Goal: Find specific page/section: Find specific page/section

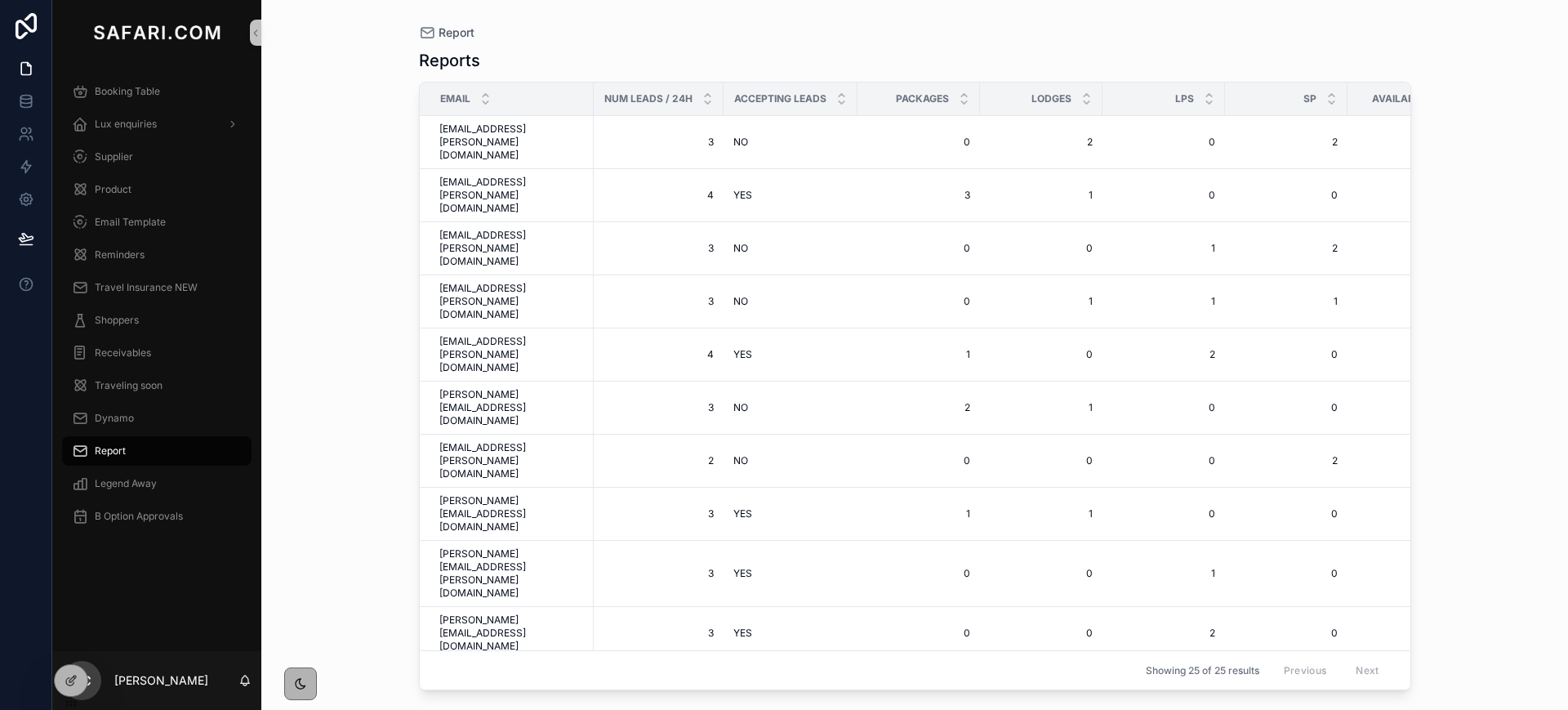
scroll to position [181, 0]
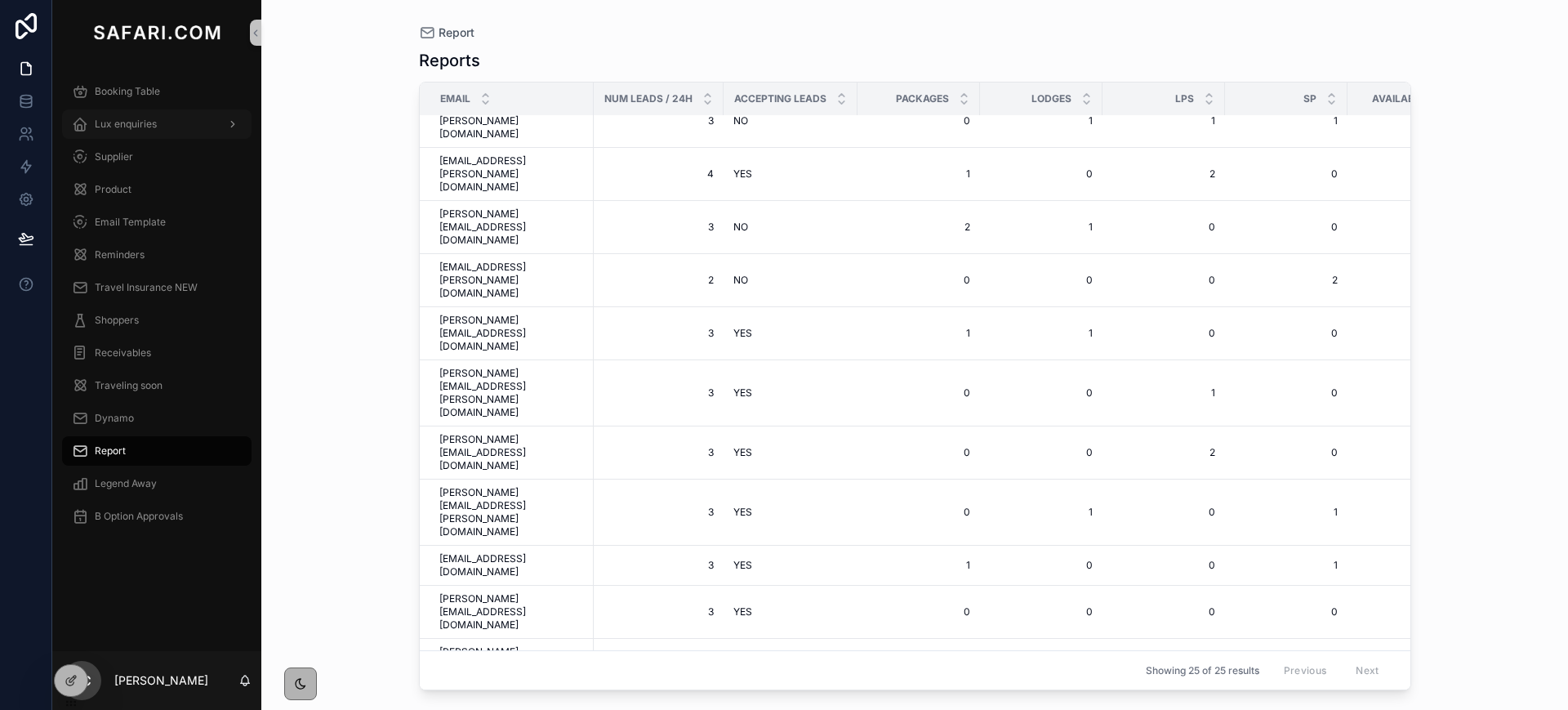
click at [119, 132] on div "Lux enquiries" at bounding box center [156, 124] width 170 height 26
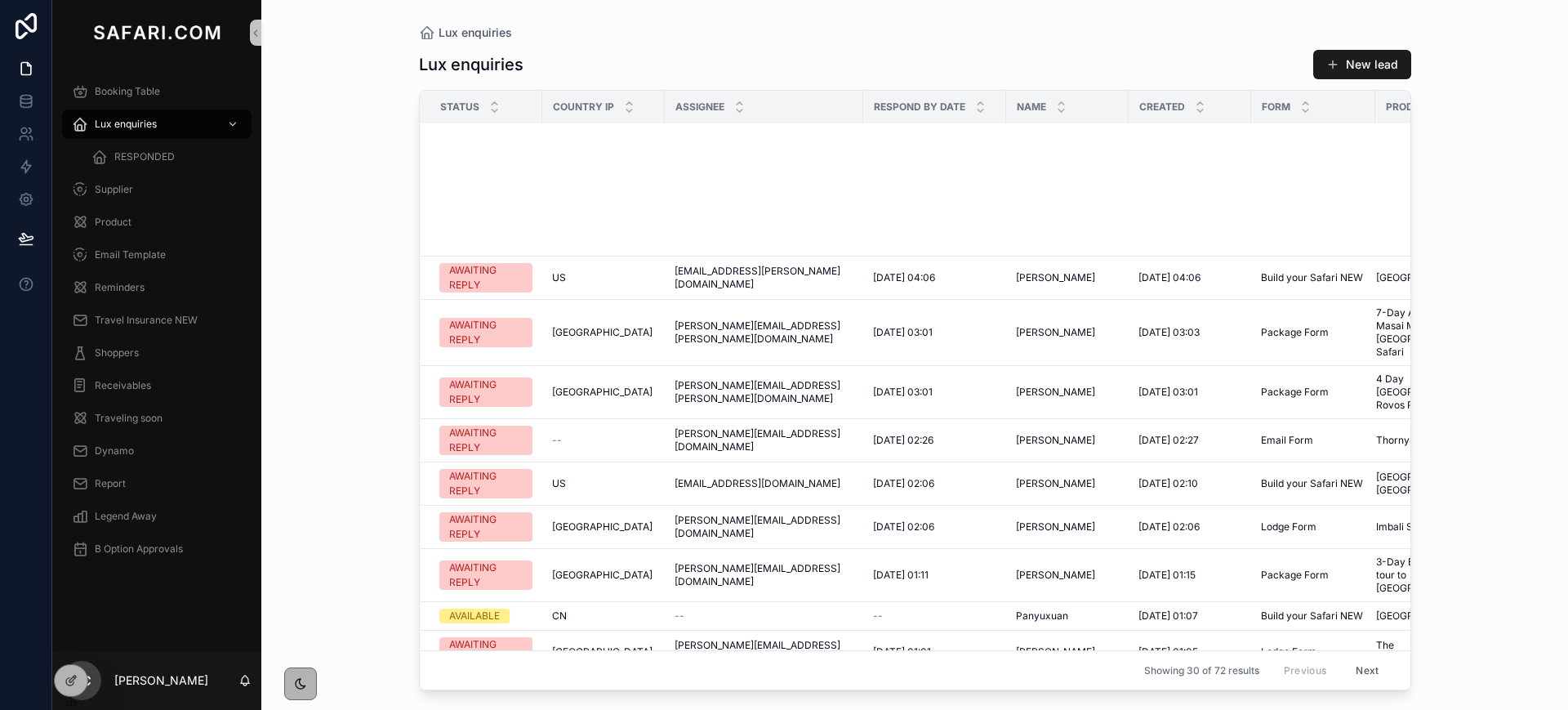
scroll to position [786, 0]
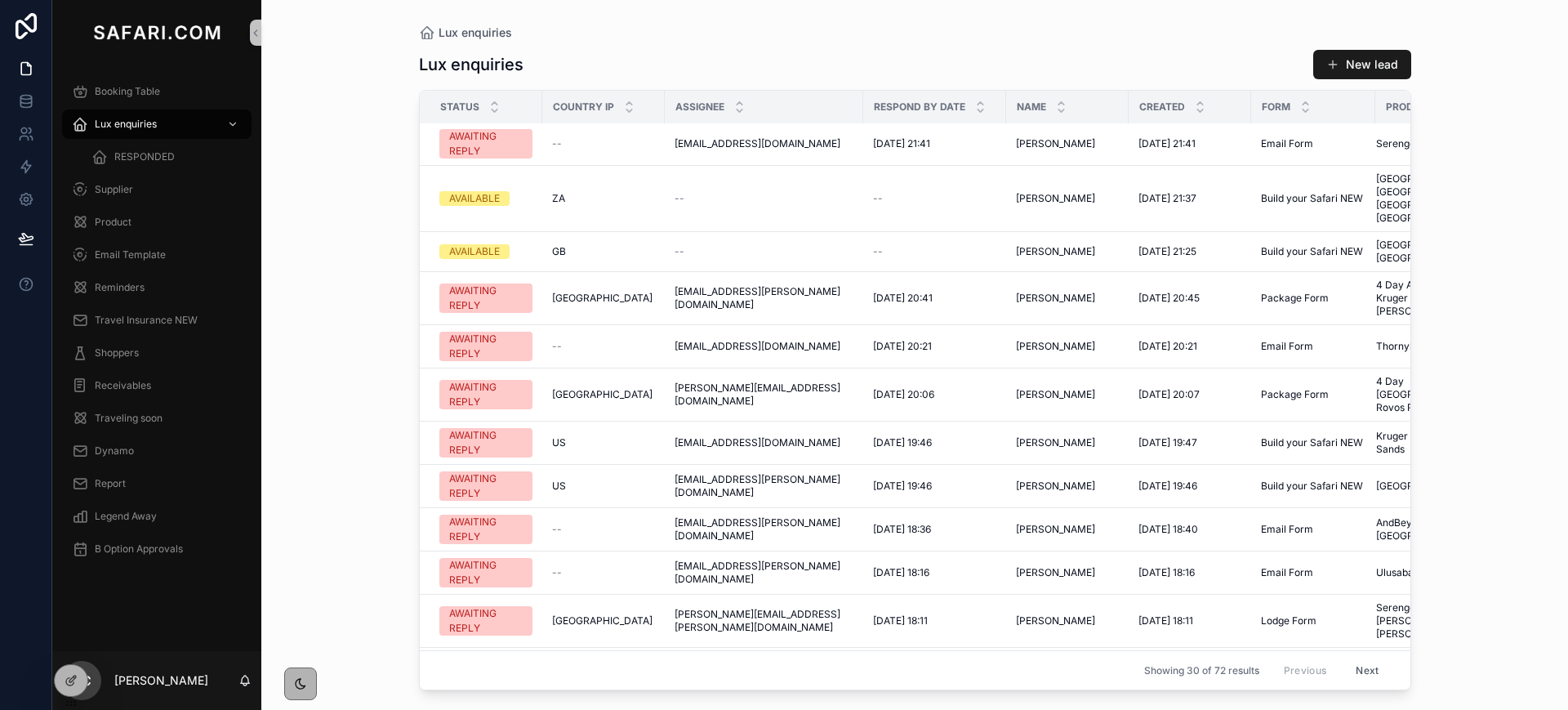
click at [1347, 658] on button "Next" at bounding box center [1368, 671] width 46 height 26
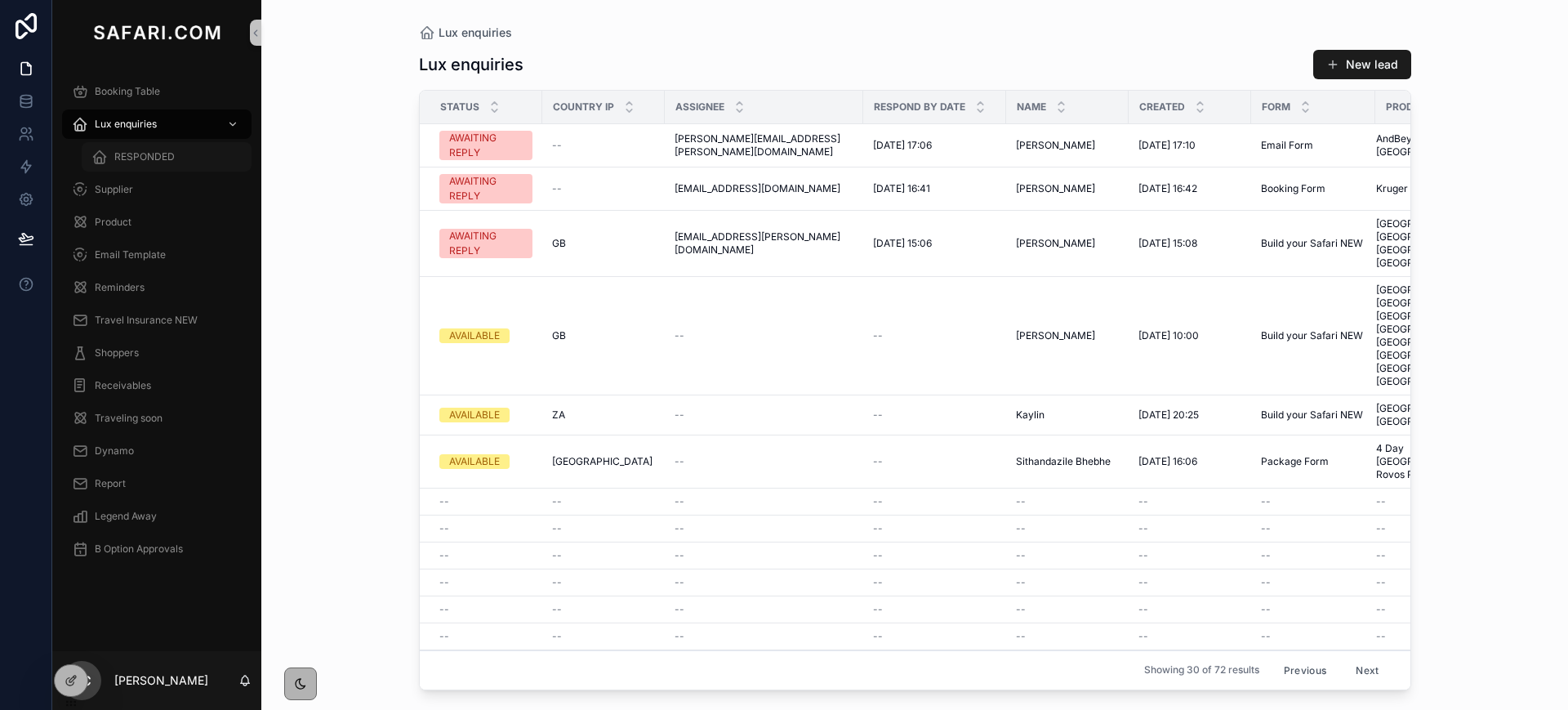
click at [173, 163] on span "RESPONDED" at bounding box center [144, 156] width 61 height 13
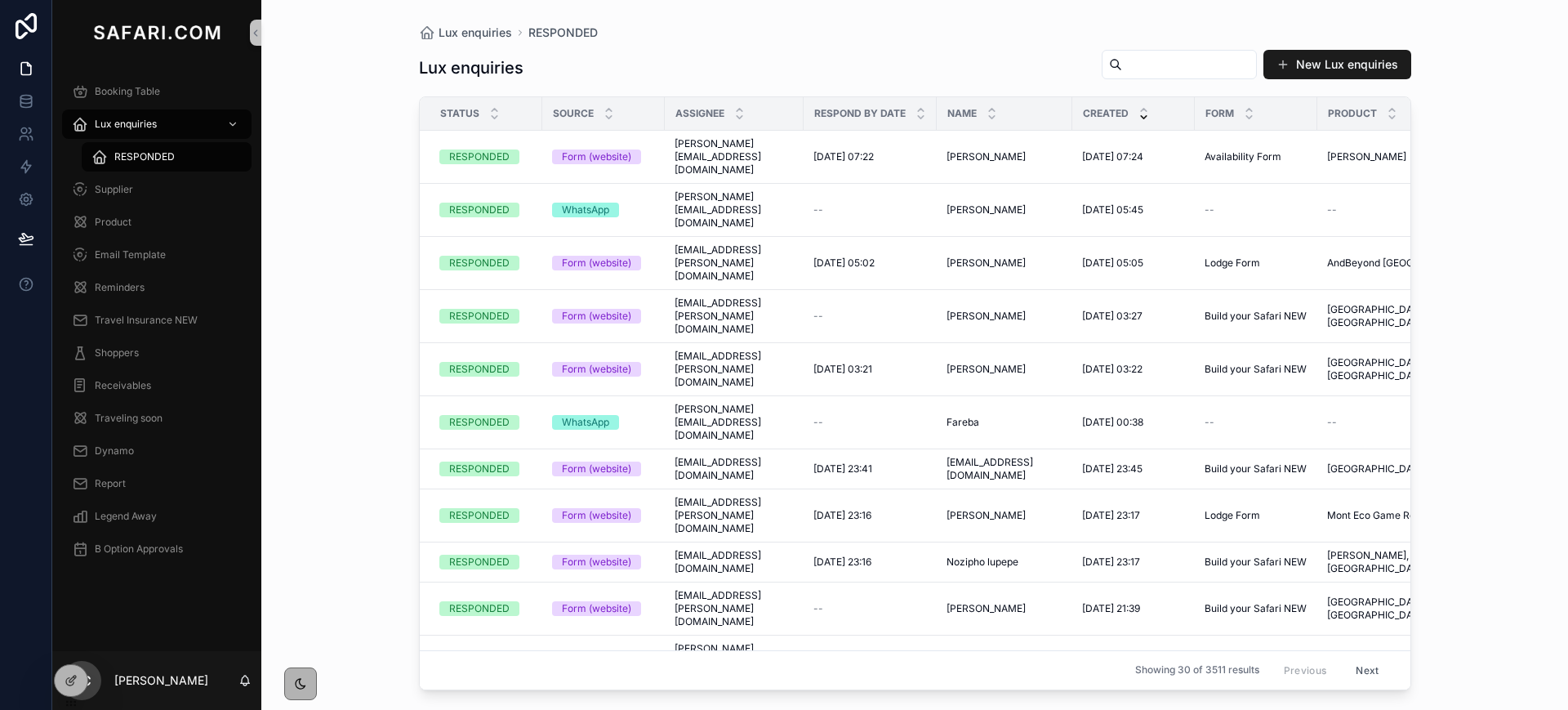
click at [1125, 71] on input "scrollable content" at bounding box center [1189, 64] width 134 height 23
type input "****"
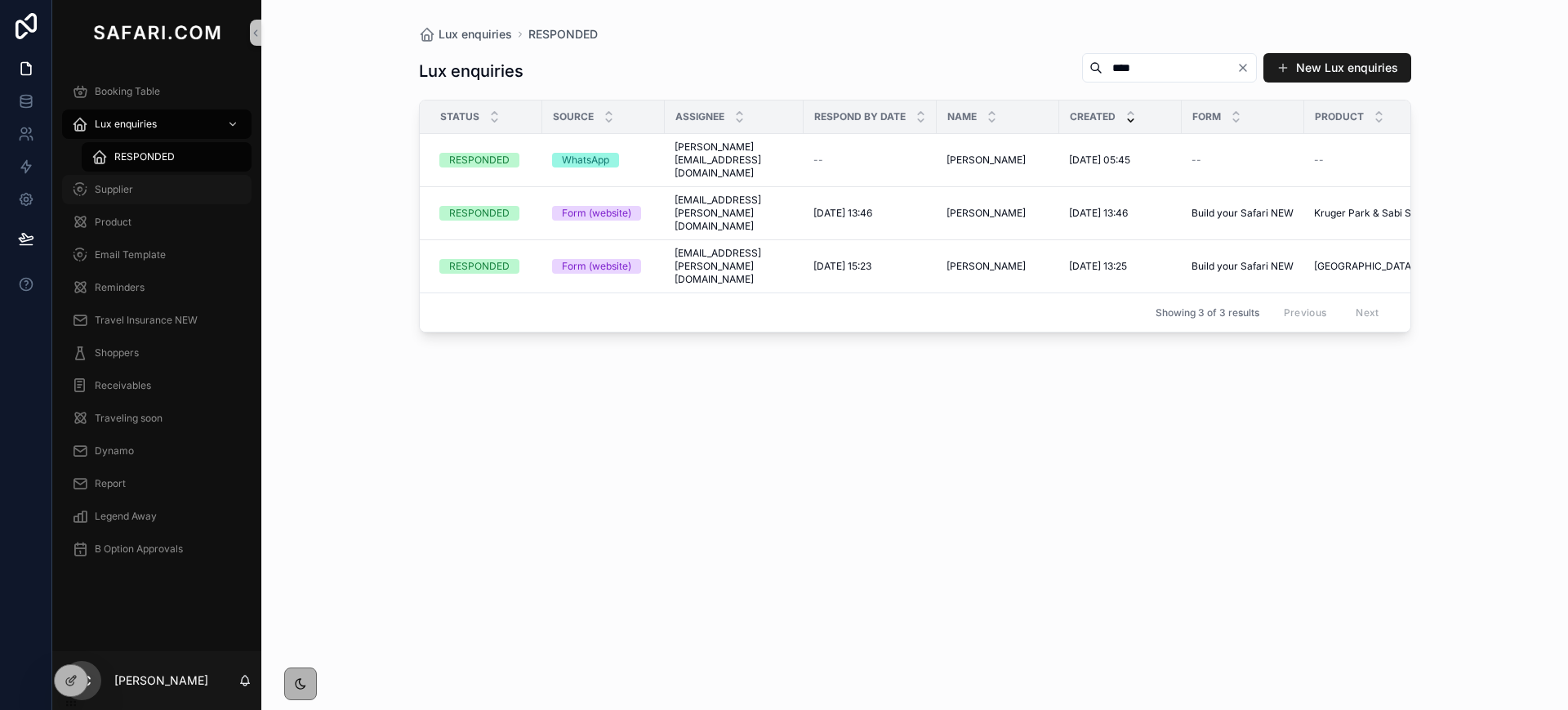
click at [113, 196] on span "Supplier" at bounding box center [113, 189] width 39 height 13
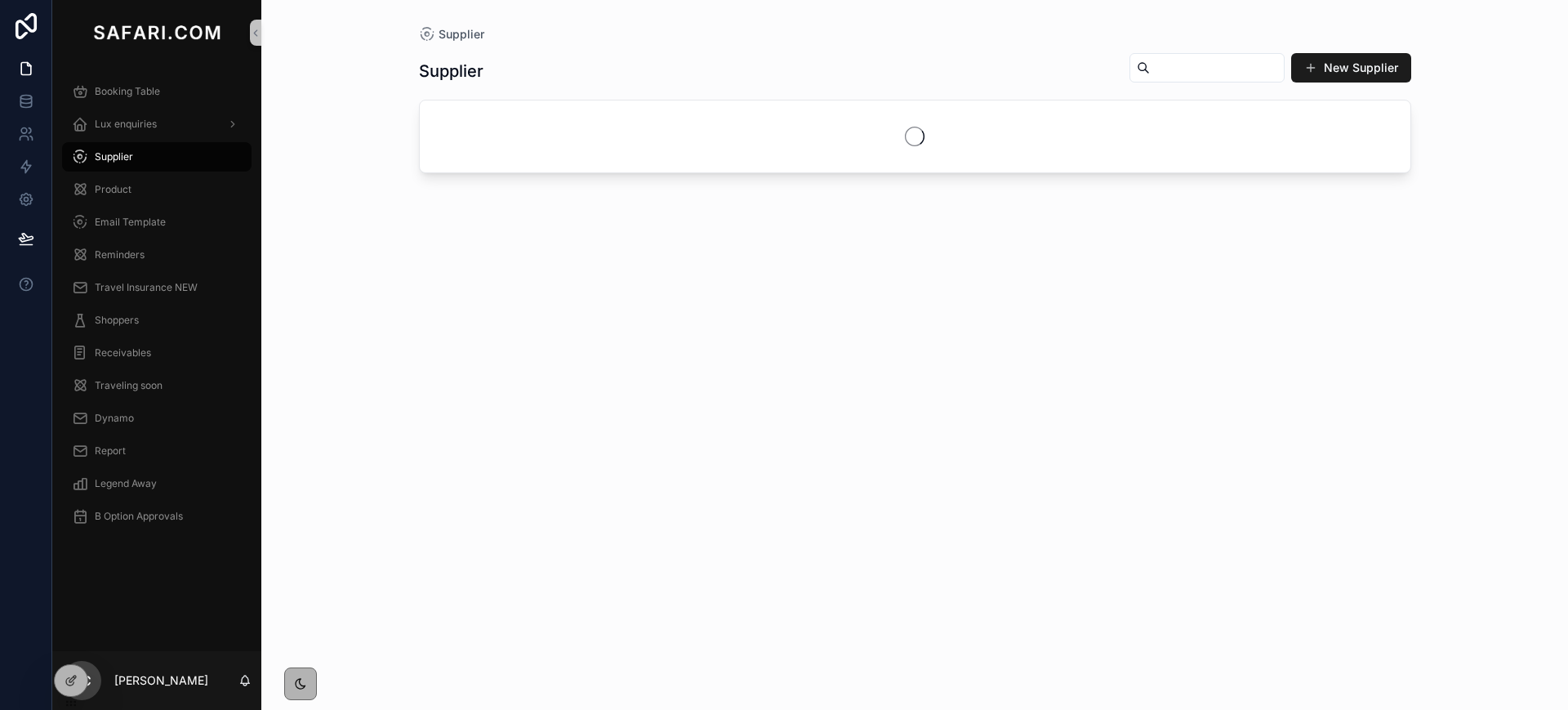
click at [1153, 66] on input "scrollable content" at bounding box center [1217, 68] width 134 height 23
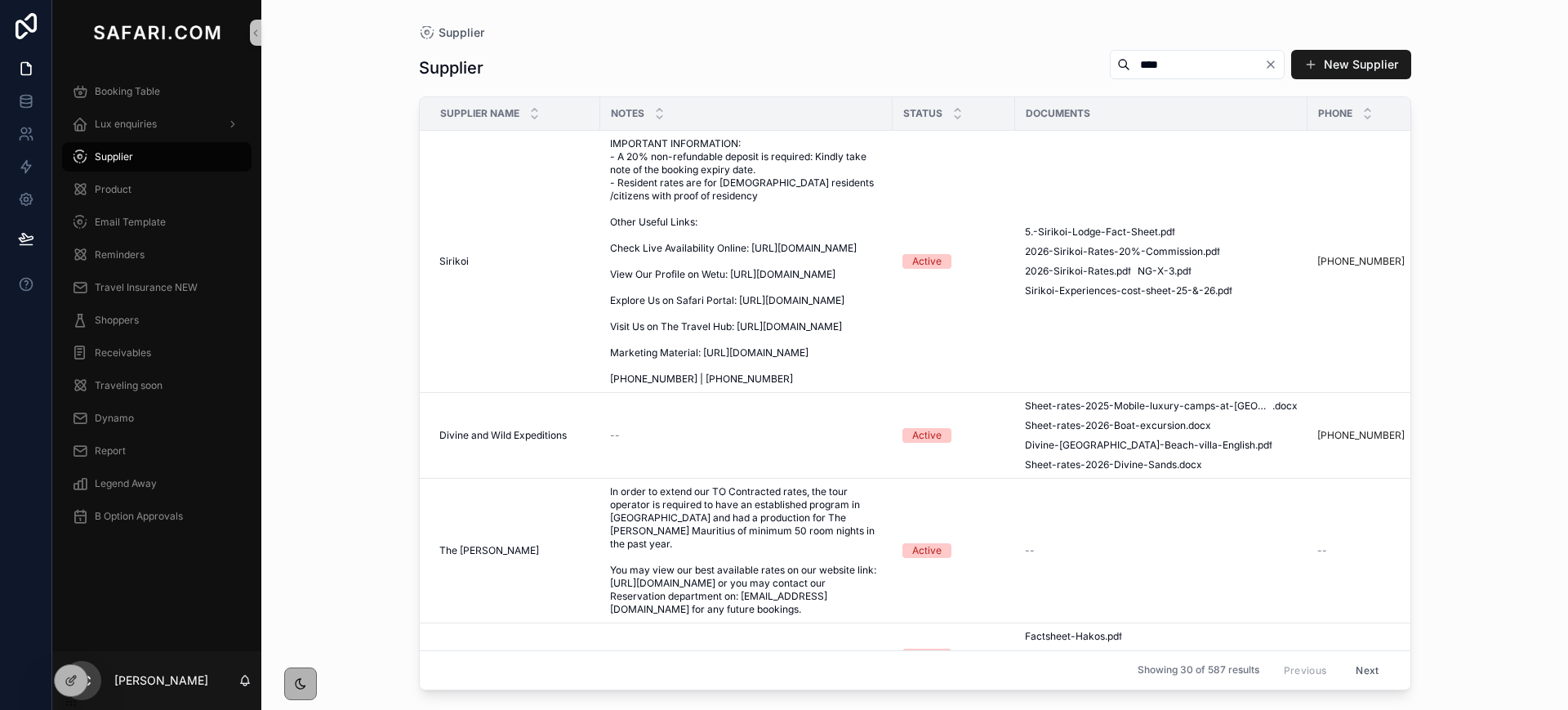
type input "****"
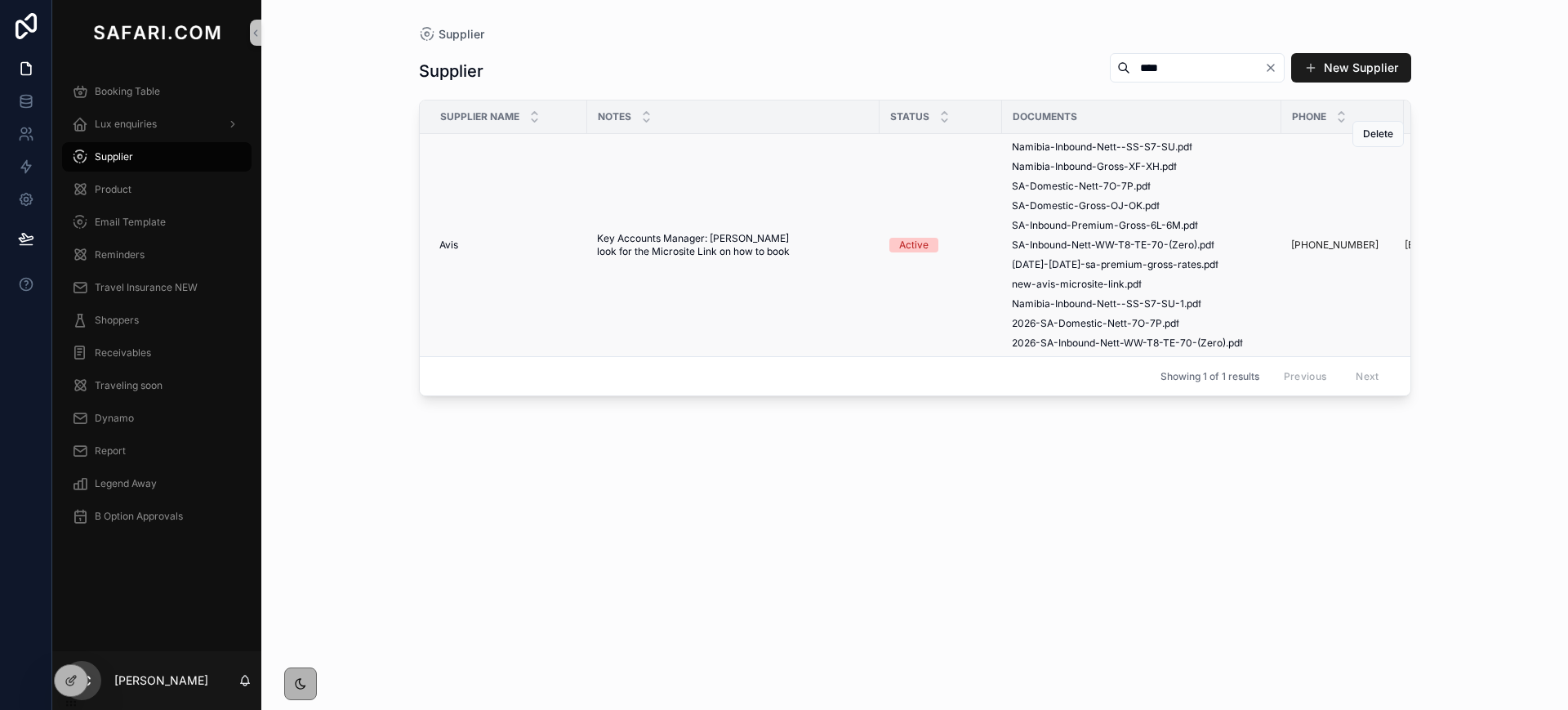
click at [602, 247] on span "Key Accounts Manager: [PERSON_NAME] look for the Microsite Link on how to book" at bounding box center [733, 245] width 273 height 26
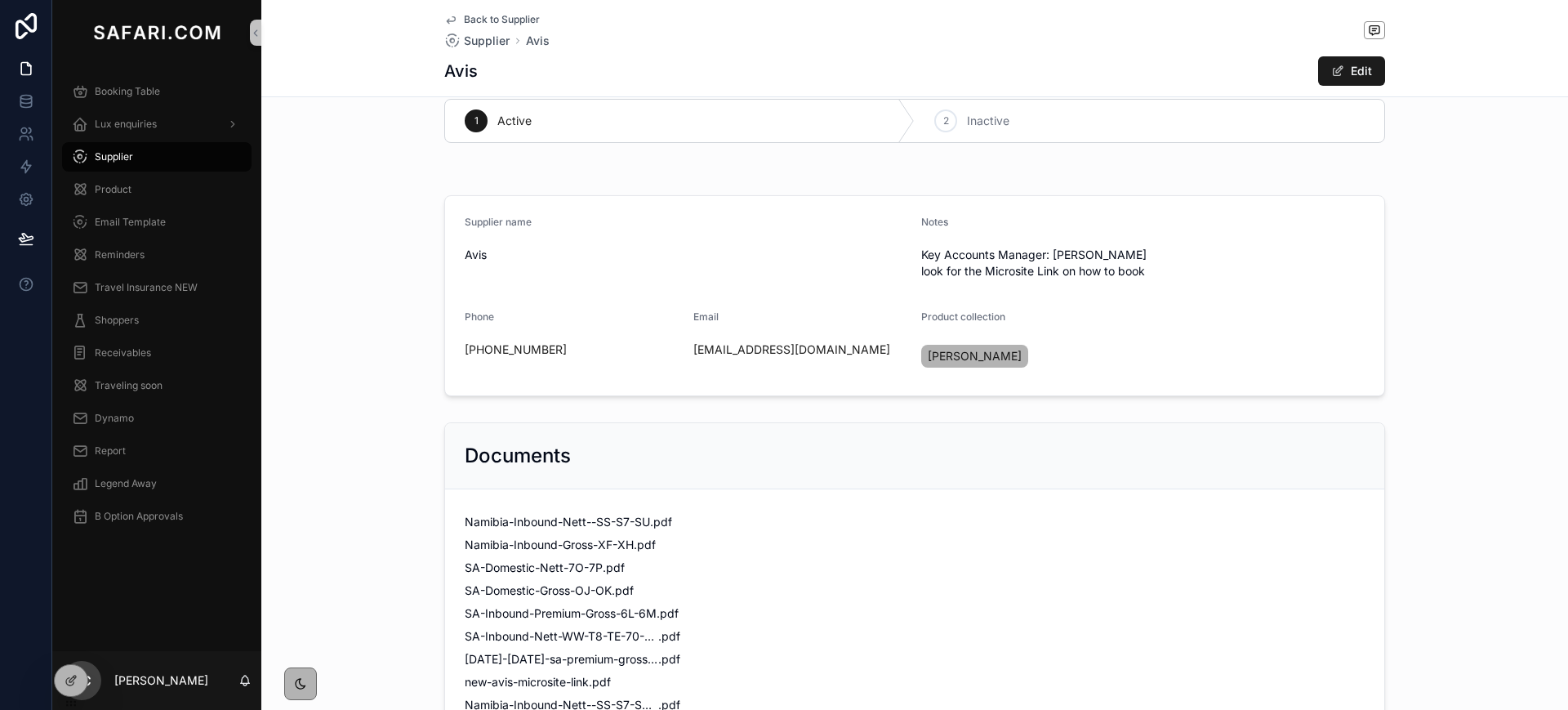
scroll to position [28, 0]
click at [136, 100] on div "Booking Table" at bounding box center [156, 91] width 170 height 26
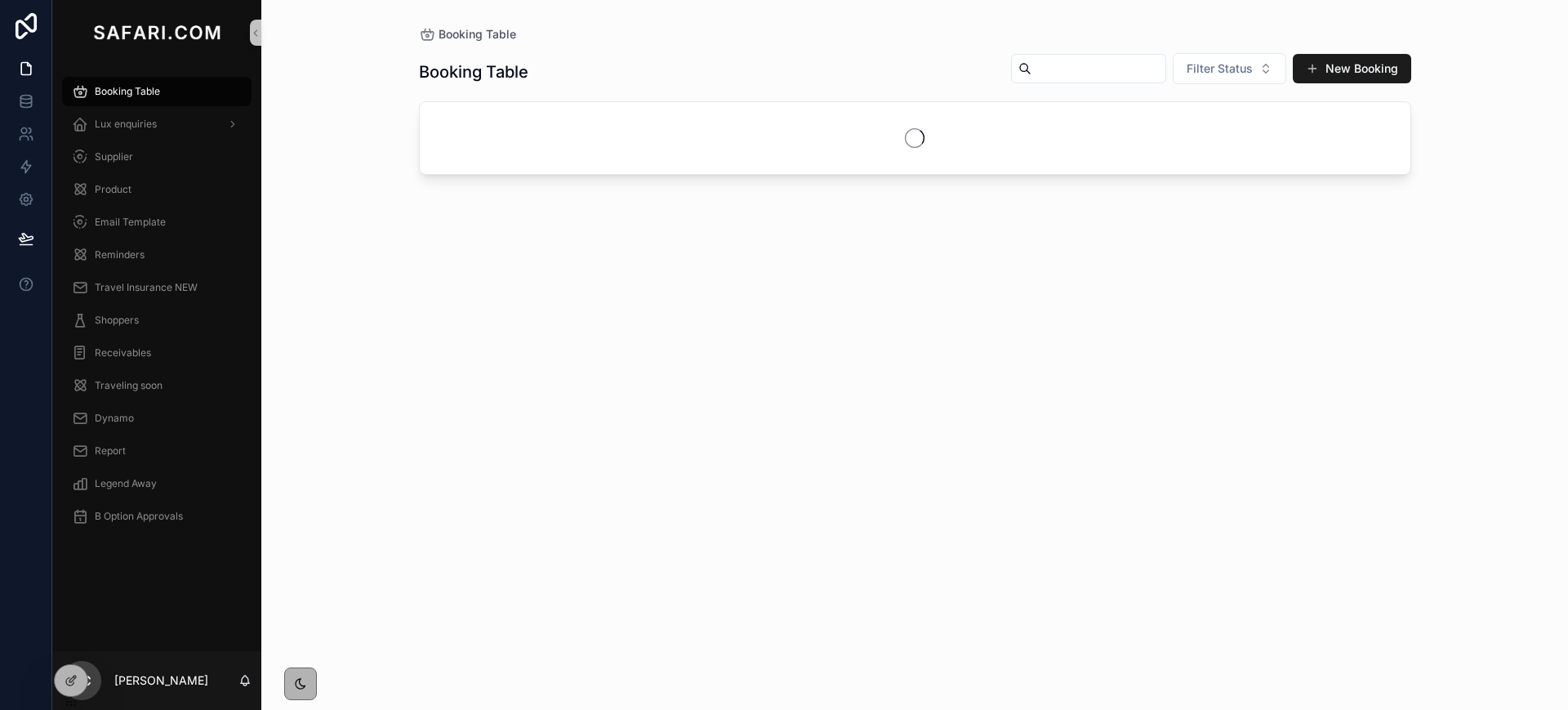
click at [1042, 62] on input "scrollable content" at bounding box center [1099, 69] width 134 height 23
paste input "**********"
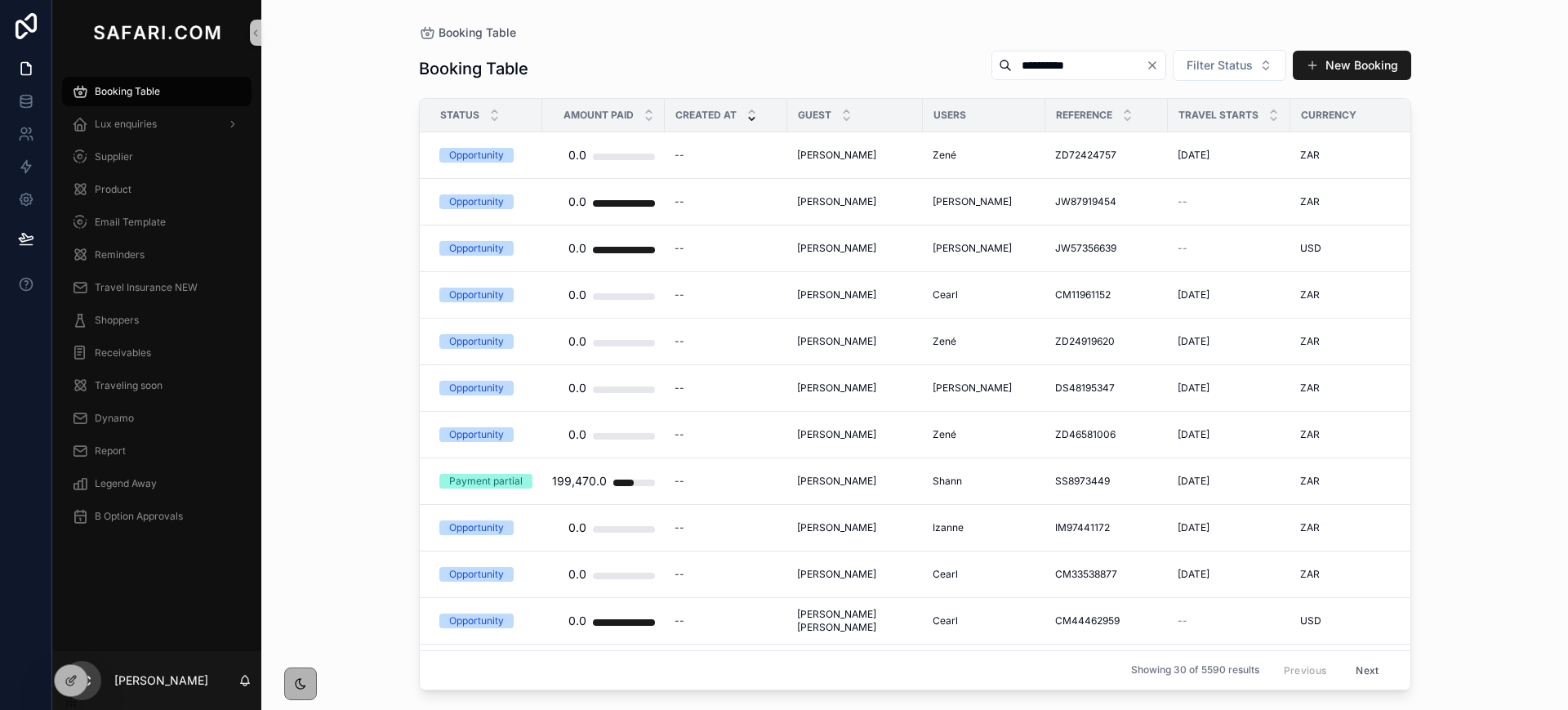
type input "**********"
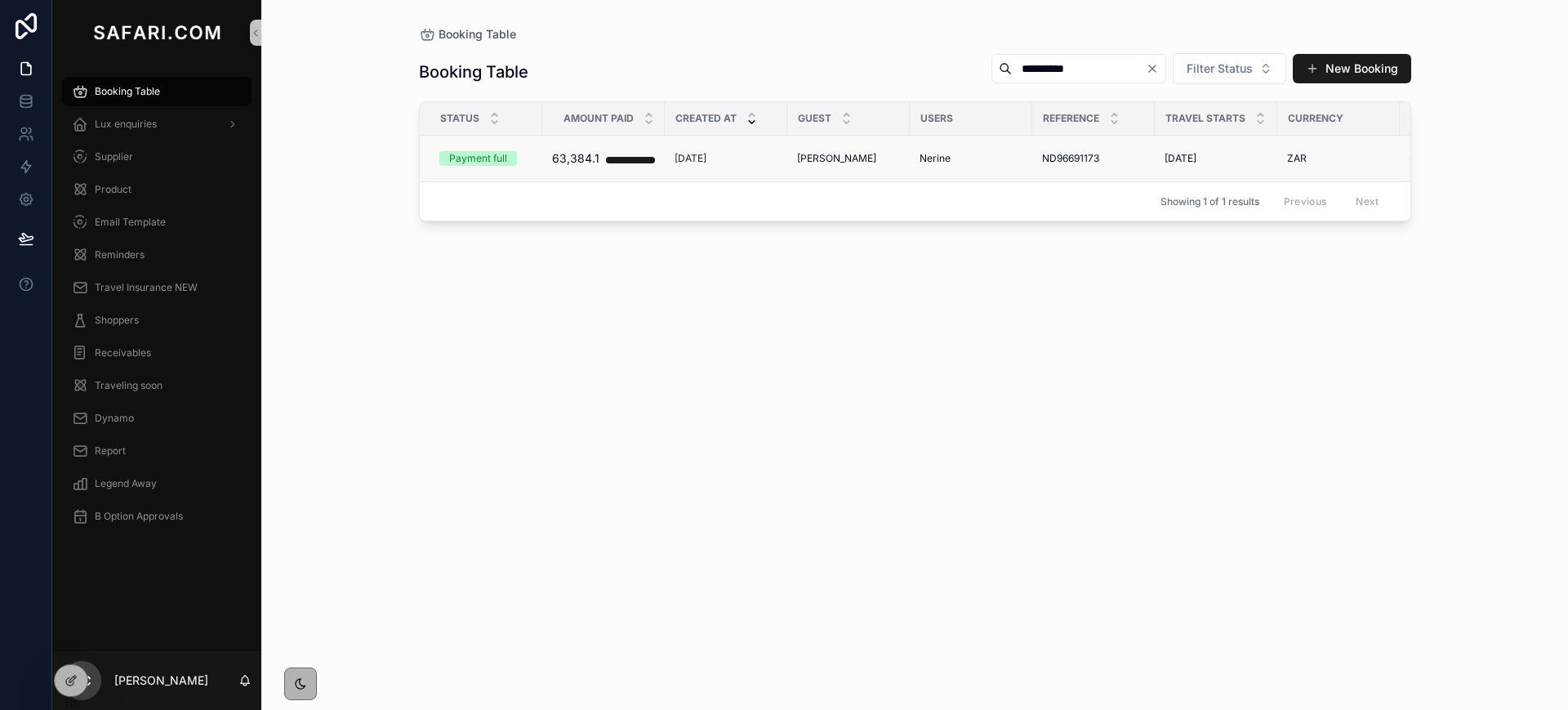
click at [836, 157] on span "[PERSON_NAME]" at bounding box center [837, 158] width 79 height 13
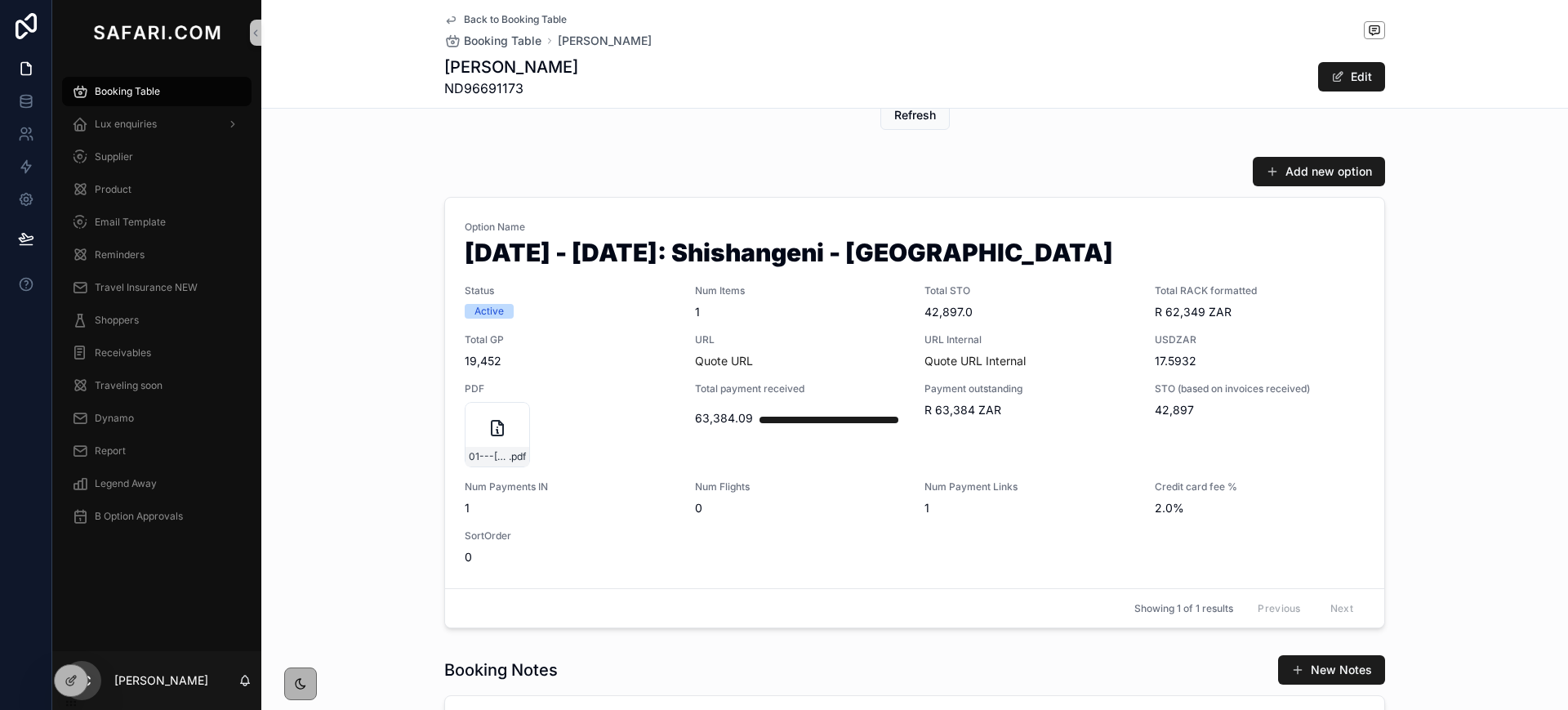
scroll to position [732, 0]
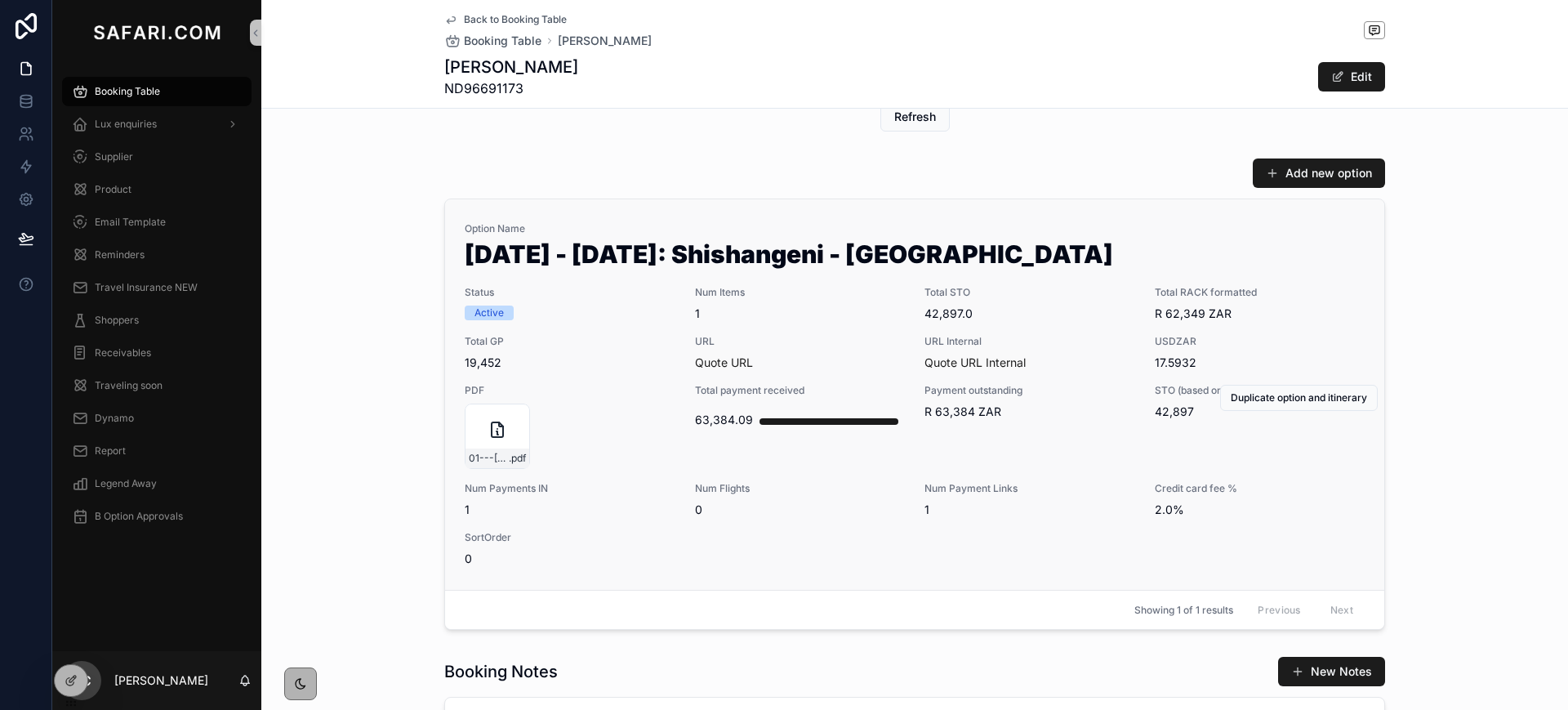
click at [834, 358] on span "Quote URL" at bounding box center [800, 362] width 210 height 16
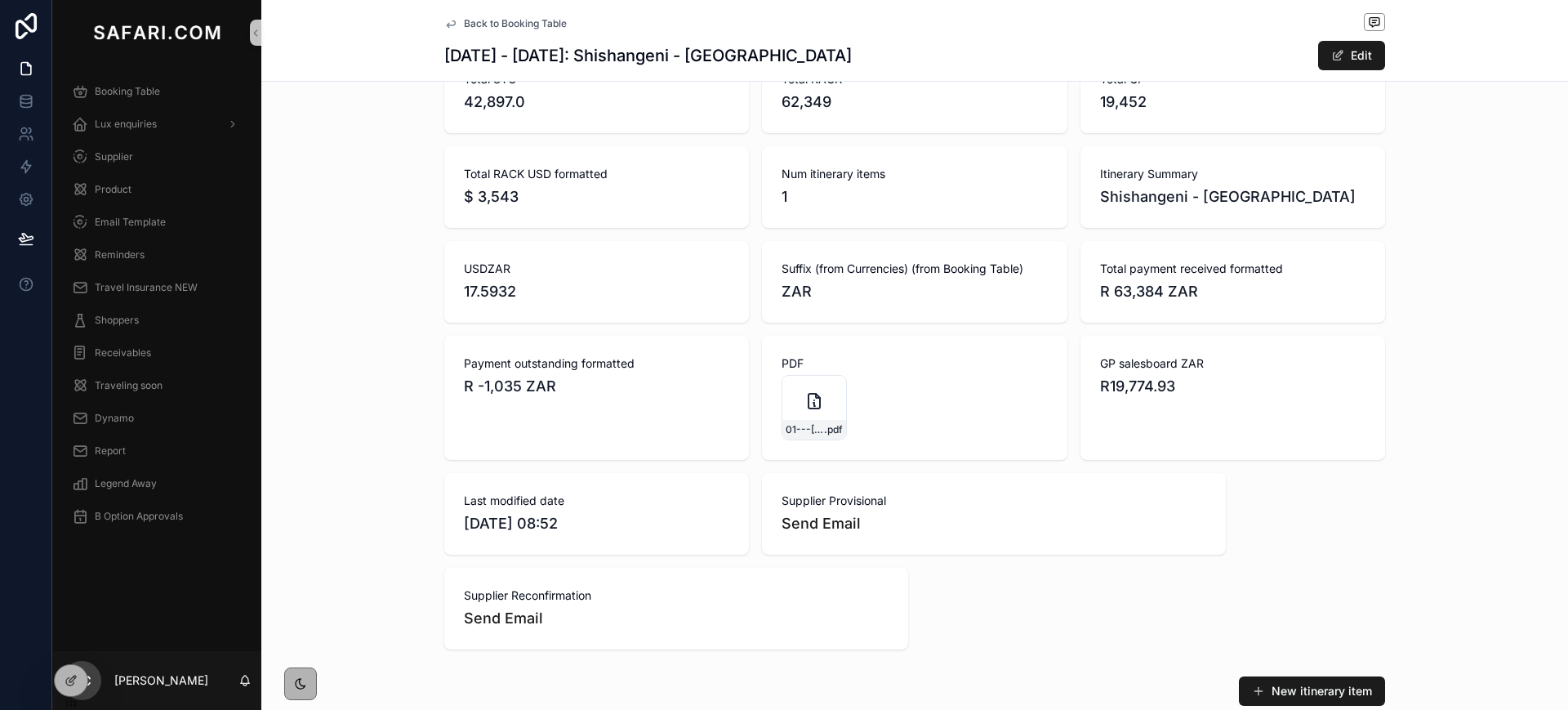
scroll to position [857, 0]
click at [119, 162] on span "Supplier" at bounding box center [113, 156] width 39 height 13
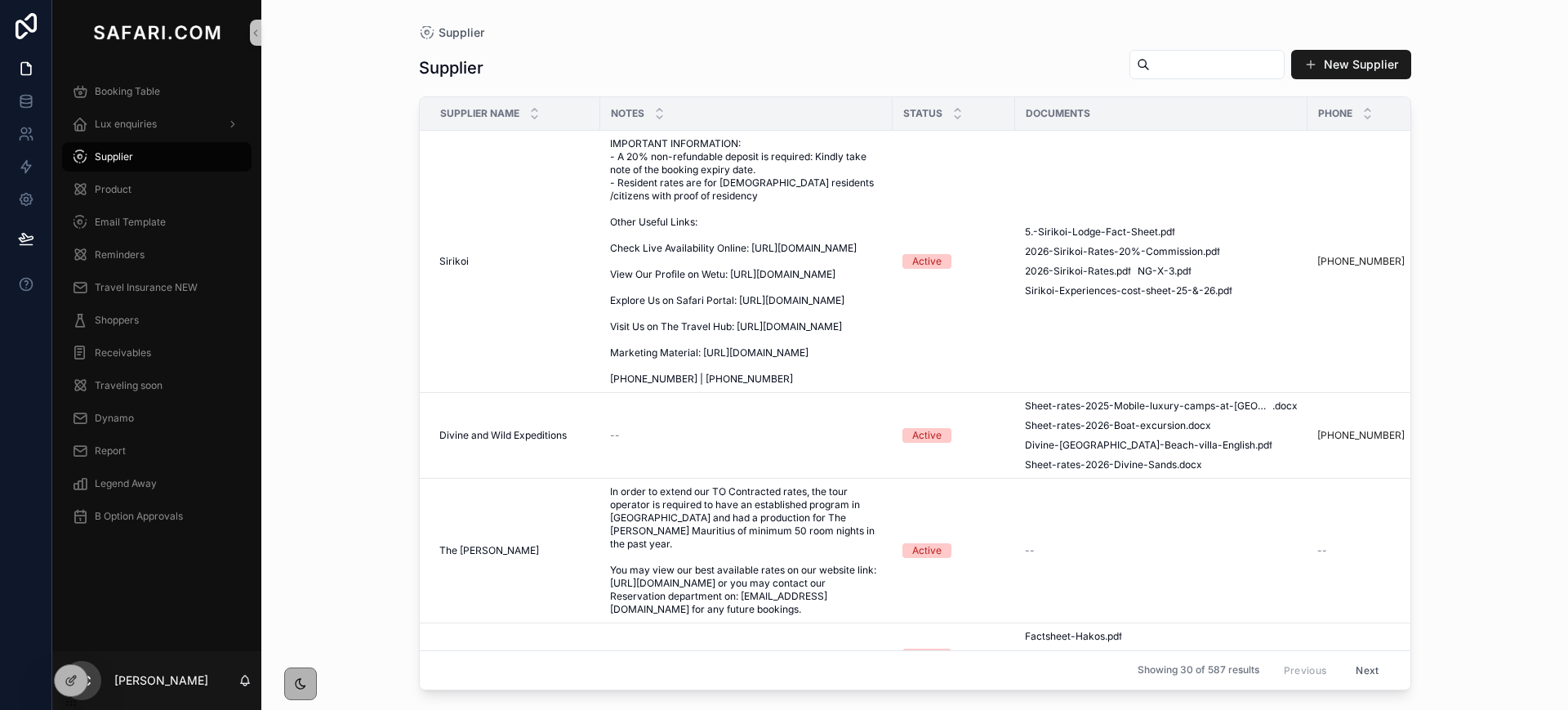
click at [1170, 63] on input "scrollable content" at bounding box center [1217, 64] width 134 height 23
type input "****"
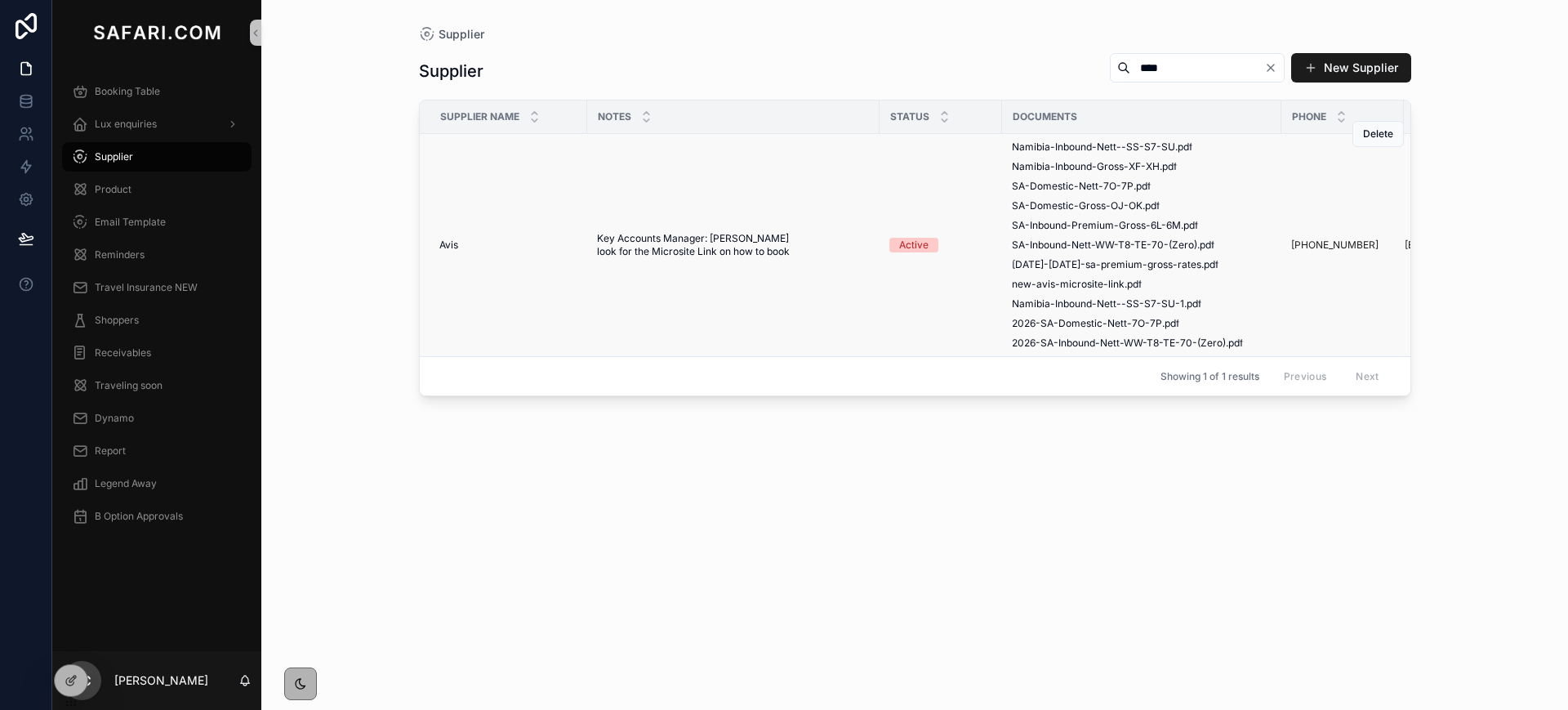
click at [454, 247] on span "Avis" at bounding box center [449, 244] width 19 height 13
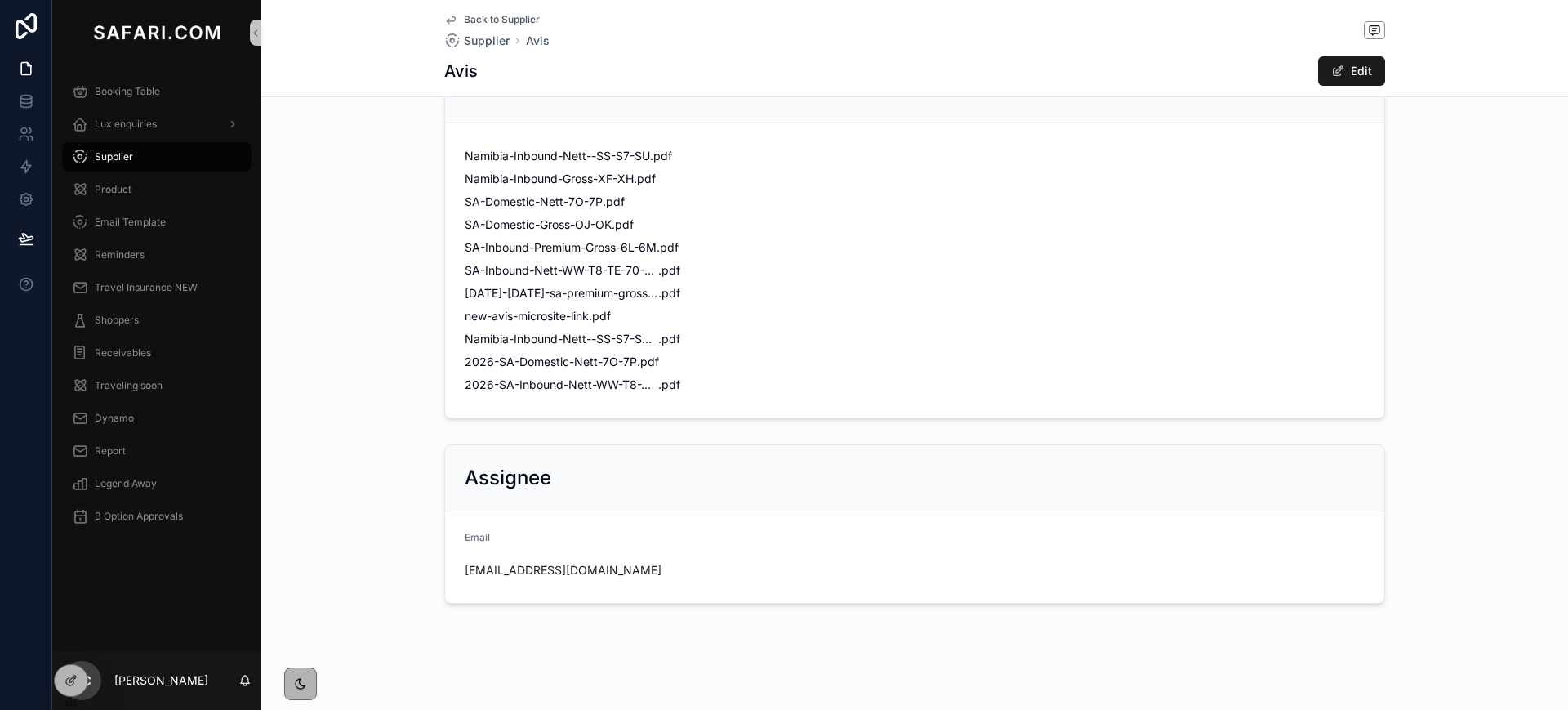
scroll to position [395, 0]
click at [491, 383] on span "2026-SA-Inbound-Nett-WW-T8-TE-70-(Zero)" at bounding box center [561, 379] width 194 height 16
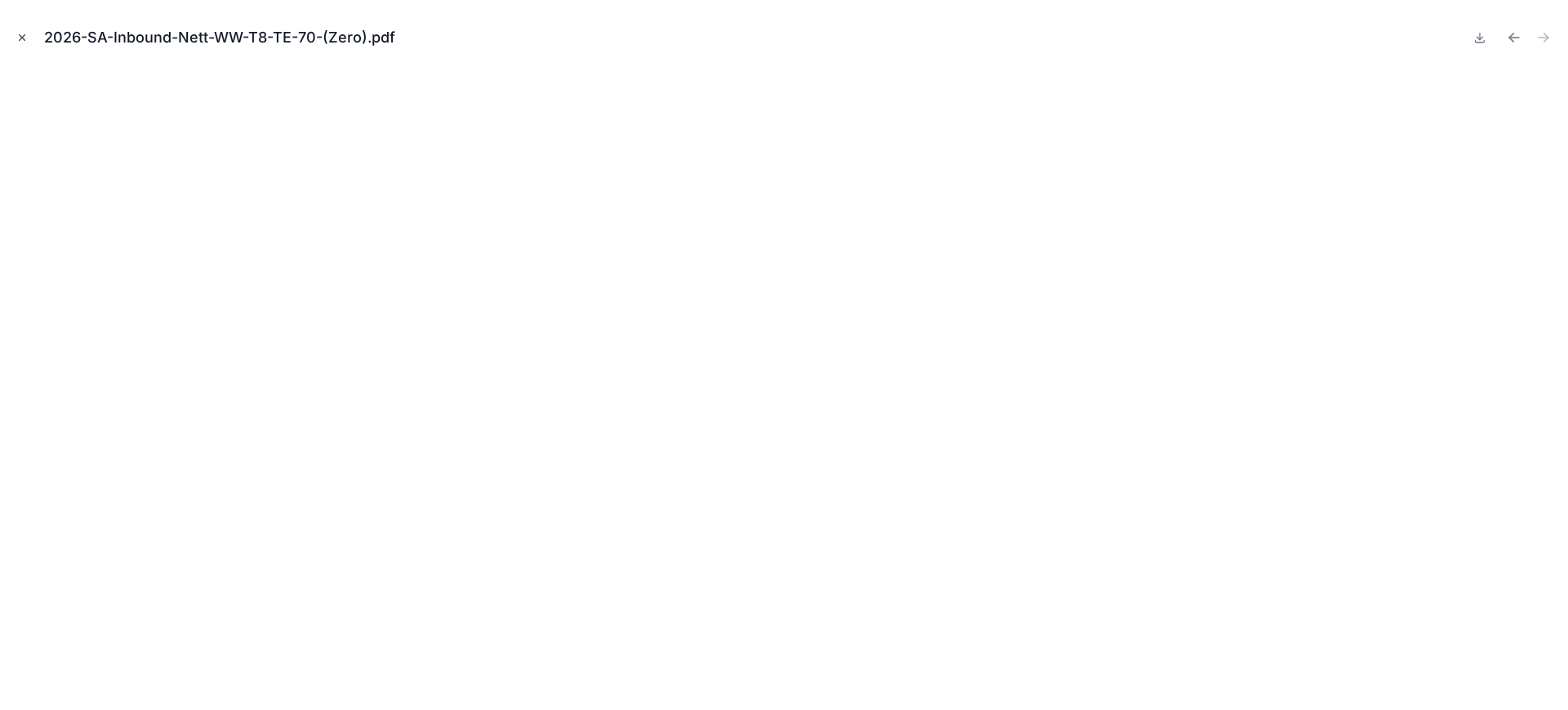
click at [21, 39] on icon "Close modal" at bounding box center [23, 38] width 6 height 6
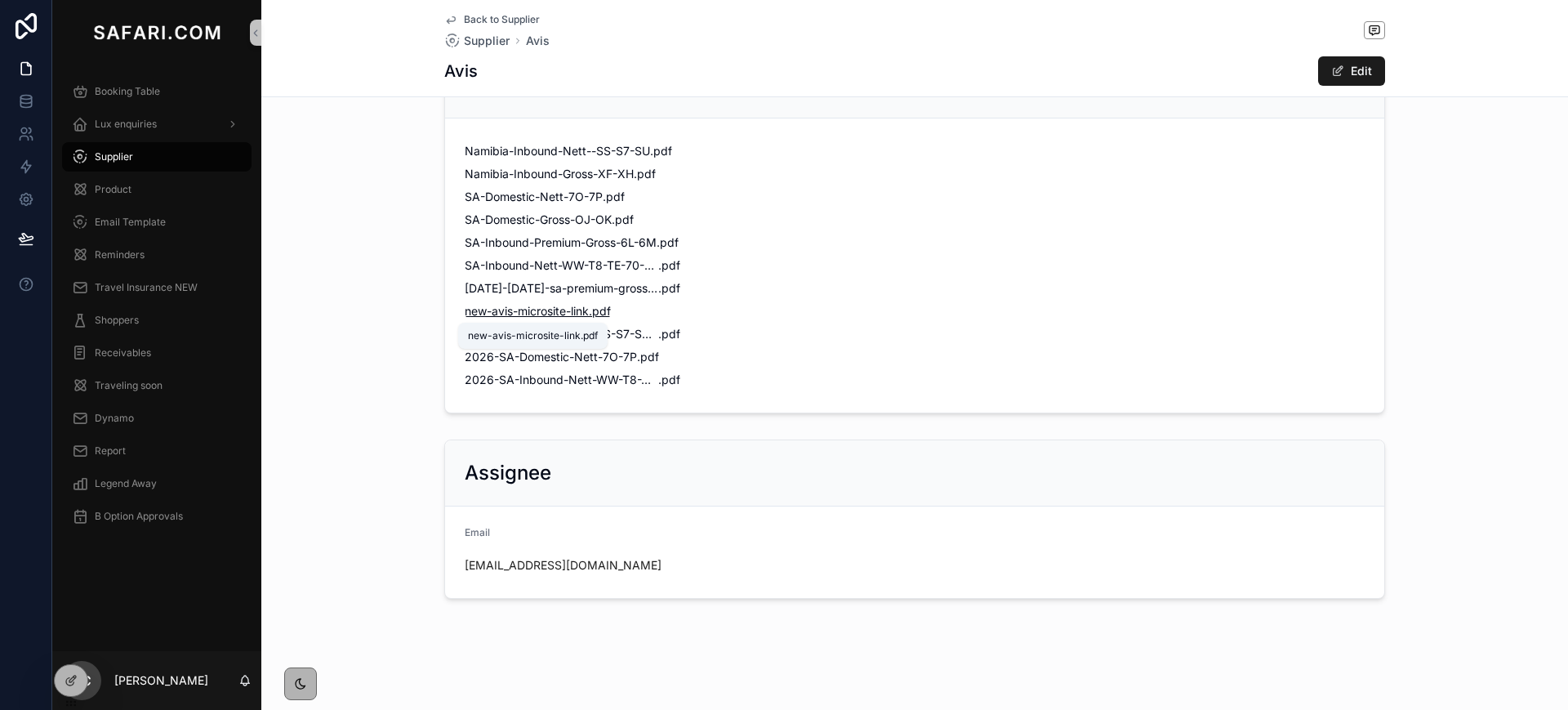
click at [543, 316] on span "new-avis-microsite-link" at bounding box center [526, 311] width 124 height 16
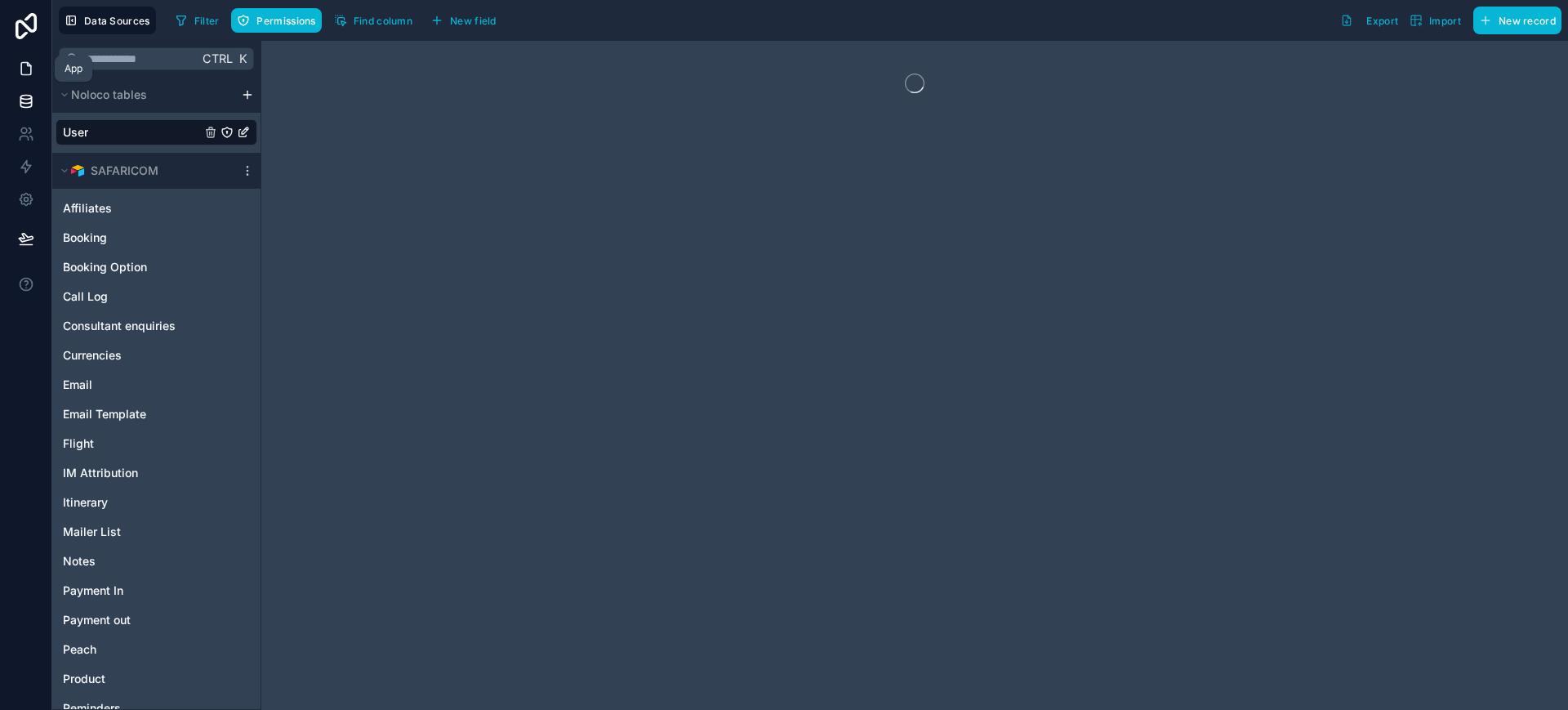
click at [36, 61] on link at bounding box center [26, 69] width 52 height 33
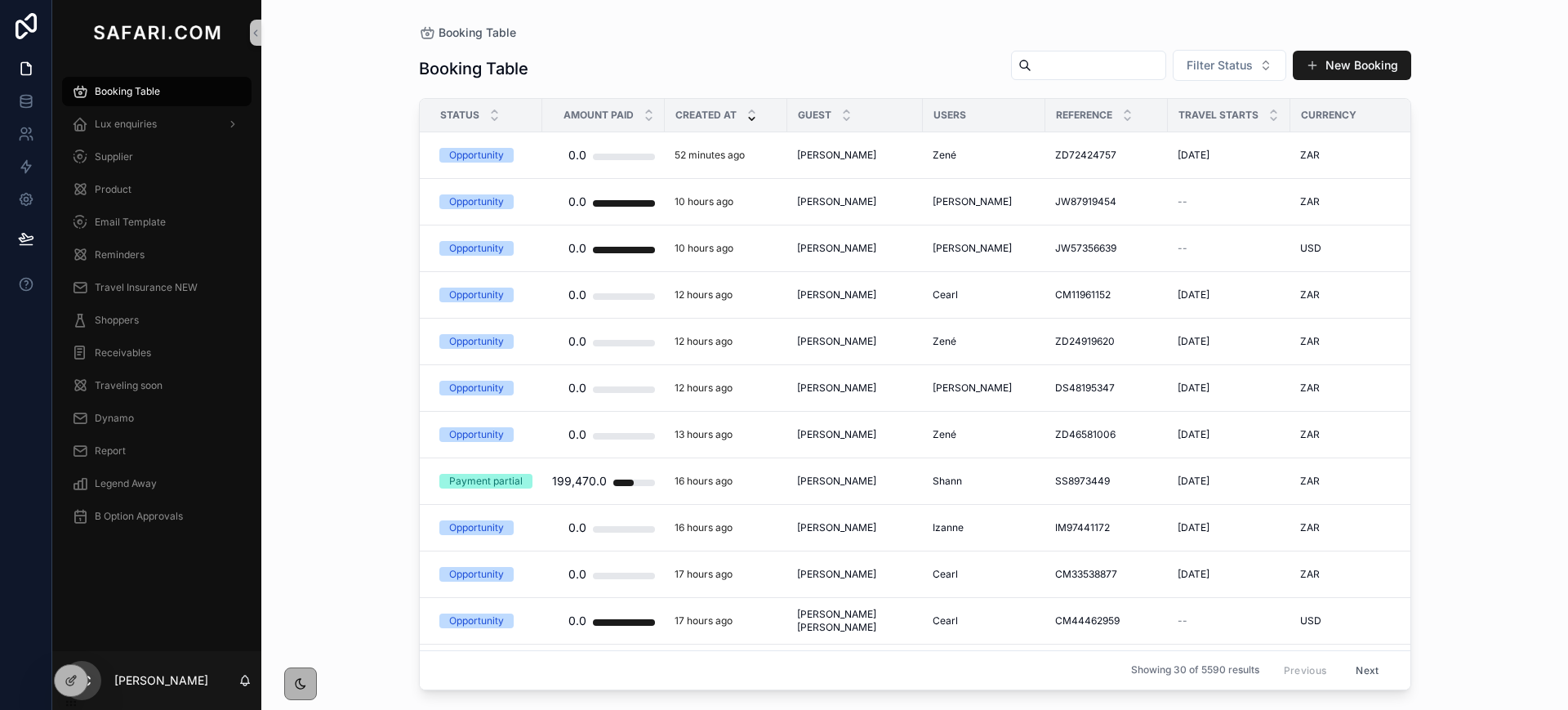
click at [1036, 63] on input "scrollable content" at bounding box center [1099, 65] width 134 height 23
type input "**********"
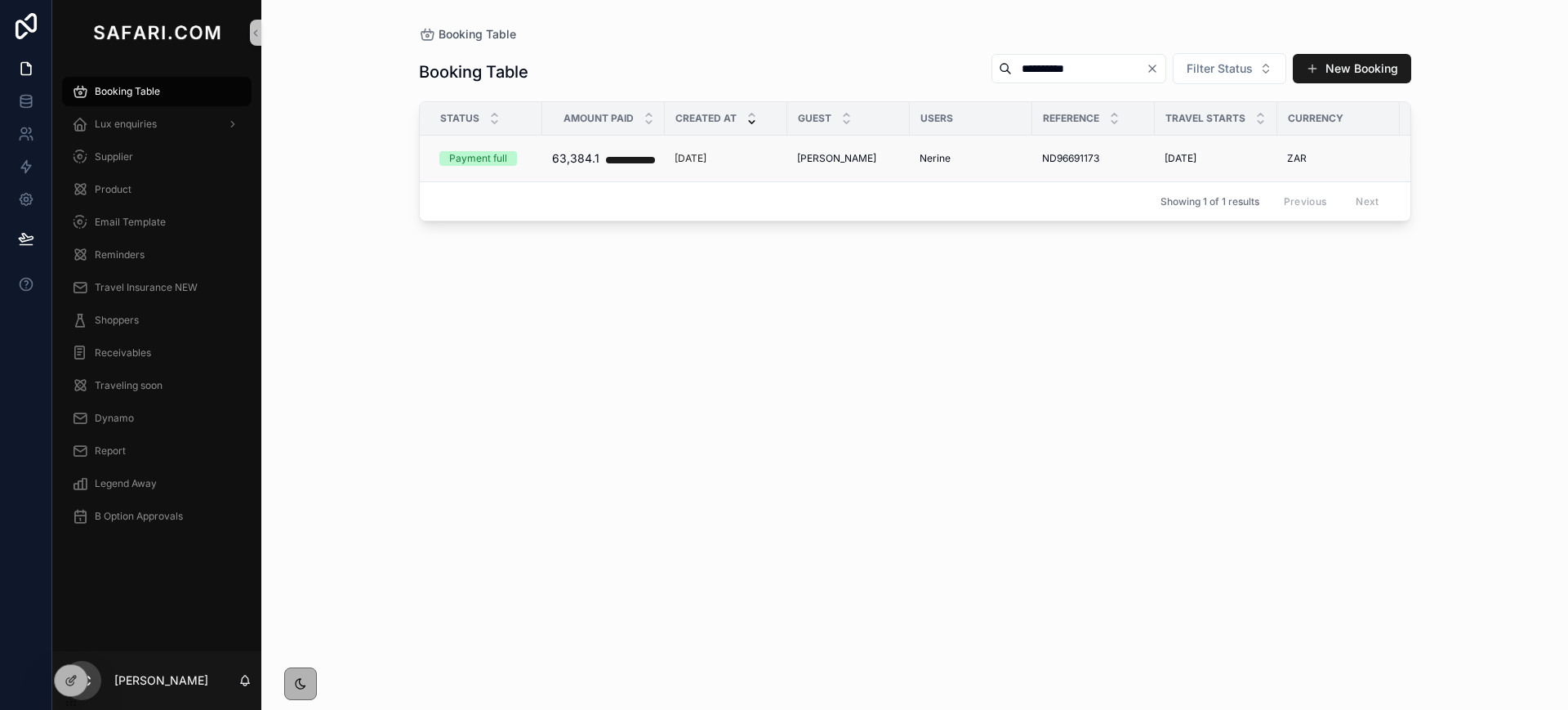
click at [824, 155] on span "[PERSON_NAME]" at bounding box center [837, 158] width 79 height 13
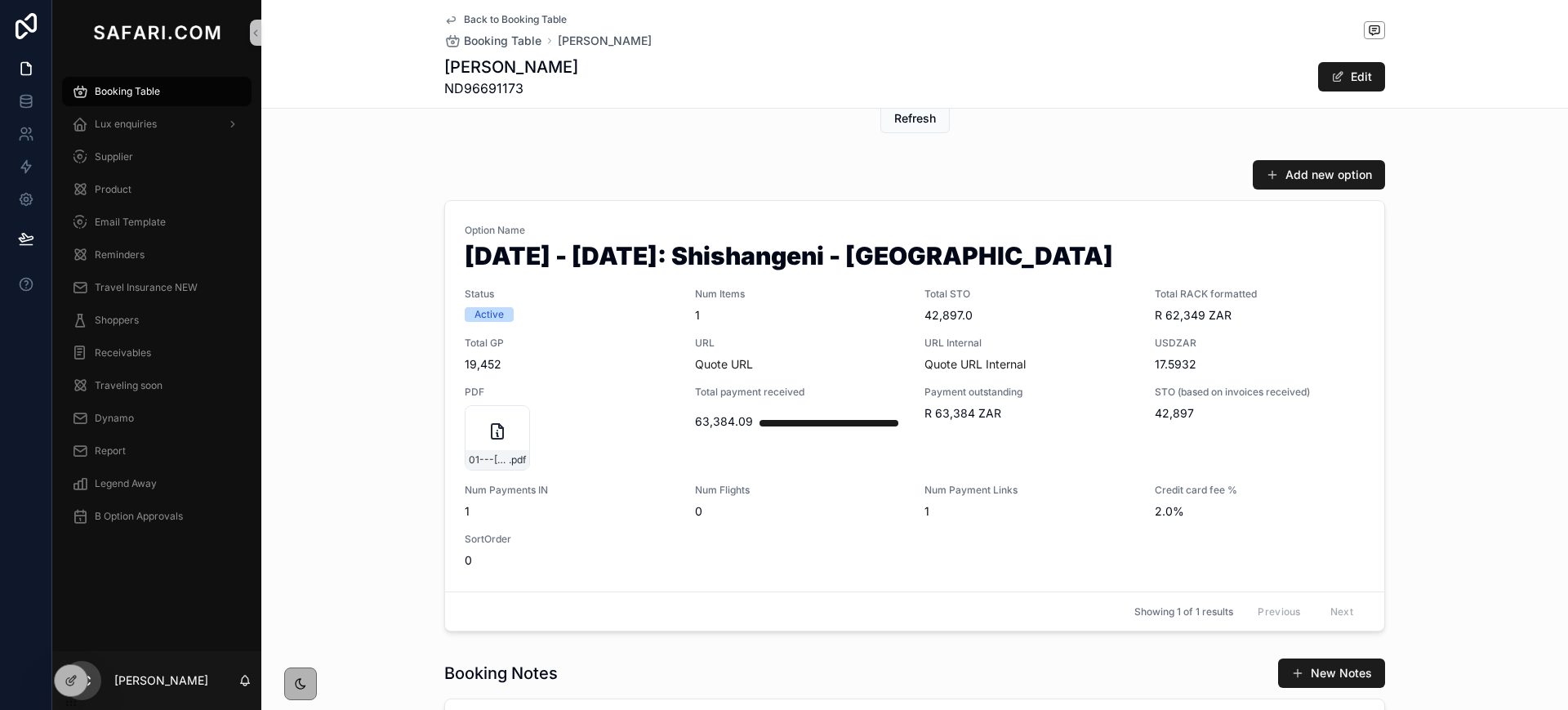
scroll to position [732, 0]
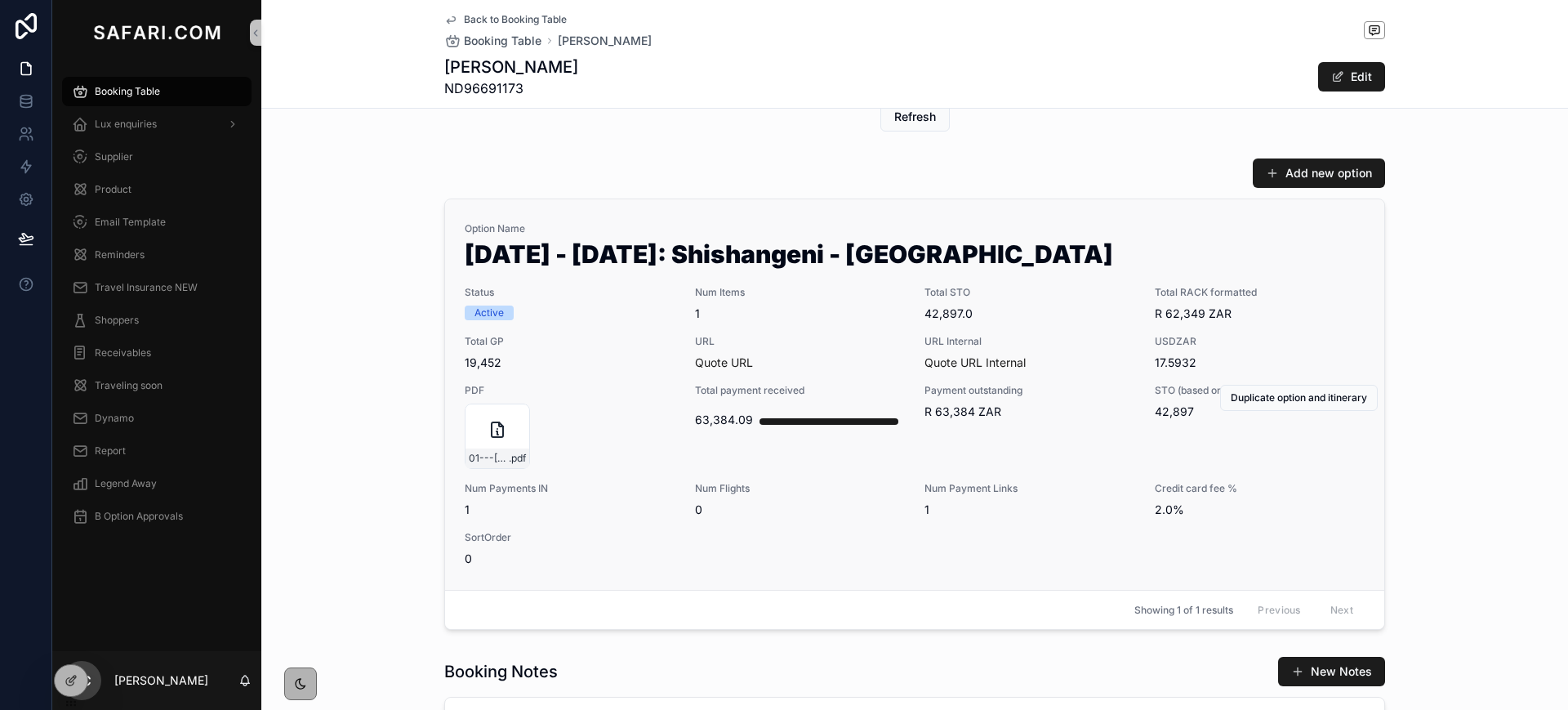
click at [843, 344] on span "URL" at bounding box center [800, 341] width 210 height 13
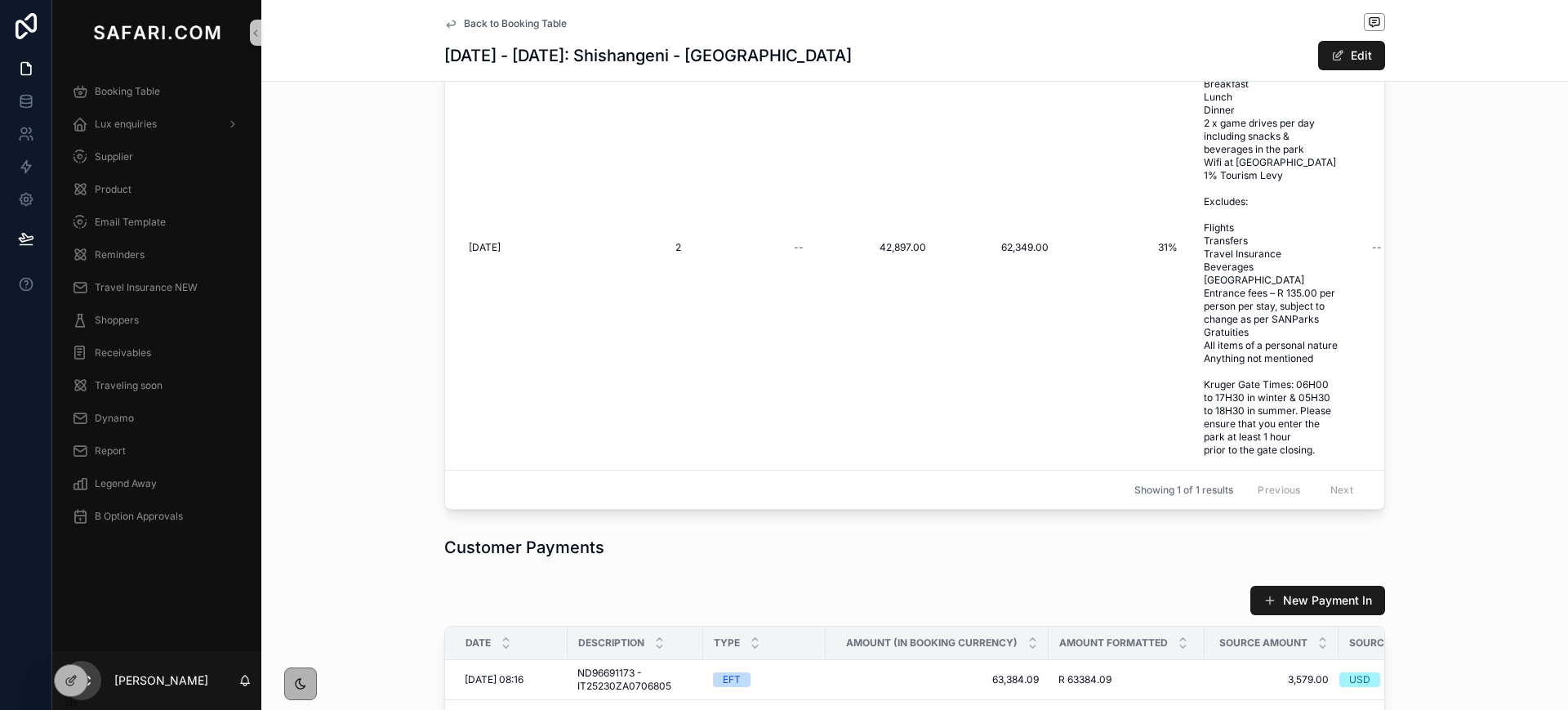
scroll to position [1688, 0]
